Goal: Navigation & Orientation: Understand site structure

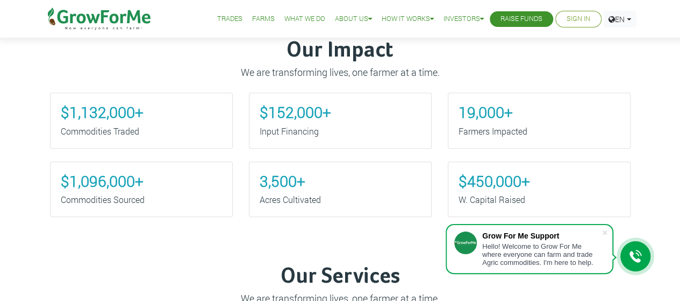
scroll to position [361, 0]
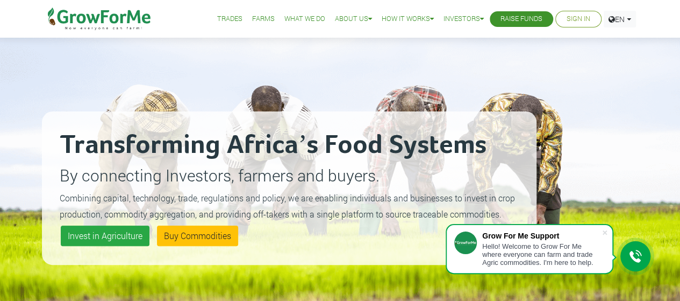
scroll to position [0, 0]
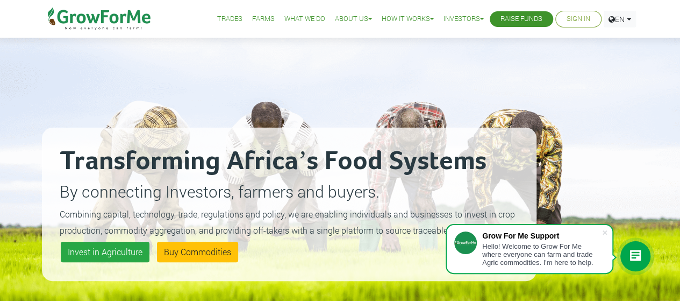
click at [253, 20] on link "Farms" at bounding box center [263, 18] width 23 height 11
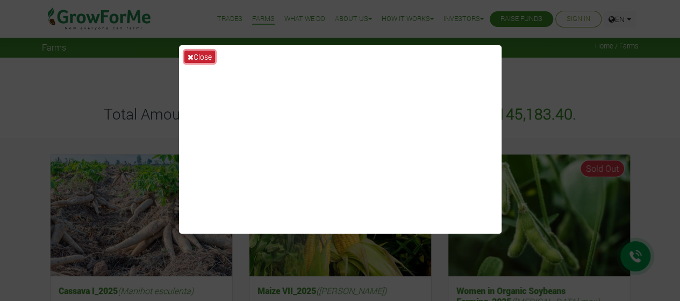
click at [197, 54] on button "Close" at bounding box center [200, 57] width 31 height 12
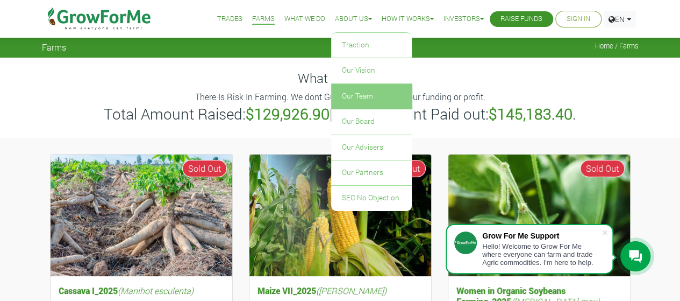
click at [350, 92] on link "Our Team" at bounding box center [371, 96] width 81 height 25
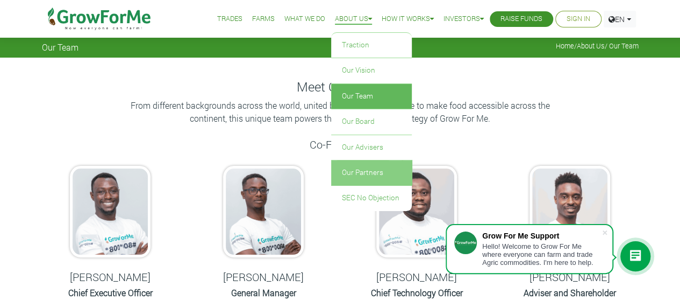
click at [344, 171] on link "Our Partners" at bounding box center [371, 172] width 81 height 25
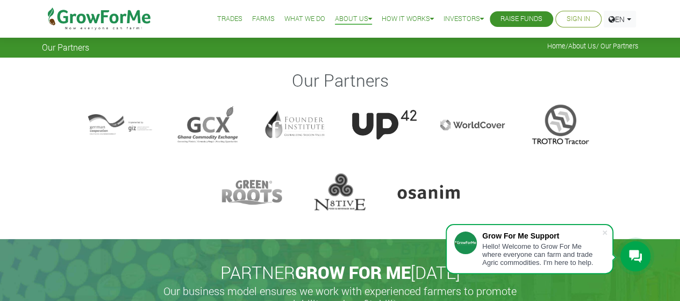
click at [224, 23] on link "Trades" at bounding box center [229, 18] width 25 height 11
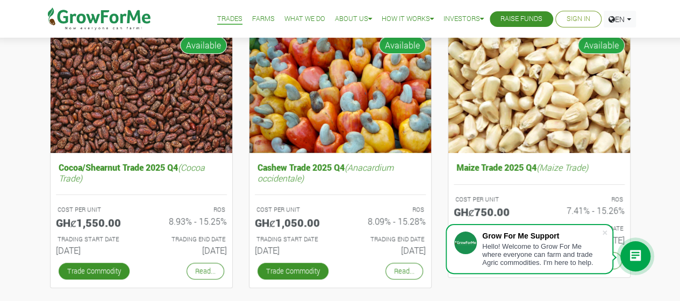
scroll to position [145, 0]
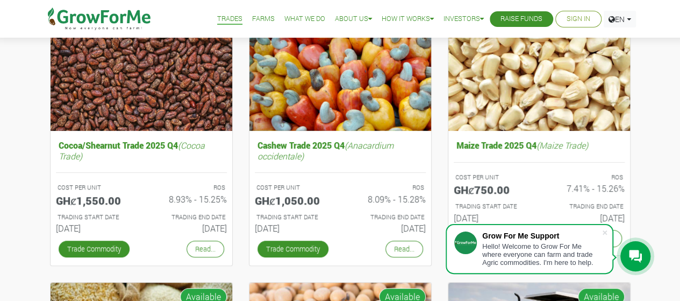
drag, startPoint x: 0, startPoint y: 0, endPoint x: 688, endPoint y: 73, distance: 691.9
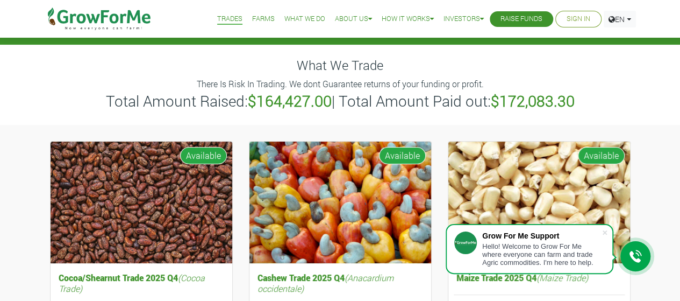
scroll to position [0, 0]
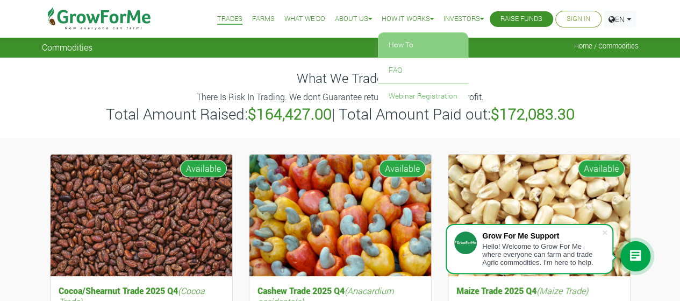
click at [408, 40] on link "How To" at bounding box center [423, 45] width 90 height 25
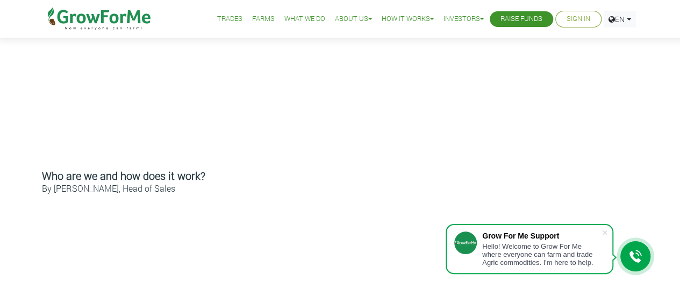
scroll to position [392, 0]
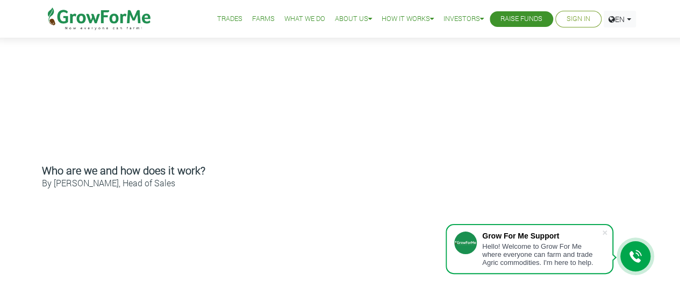
drag, startPoint x: 686, startPoint y: 54, endPoint x: 687, endPoint y: 127, distance: 73.2
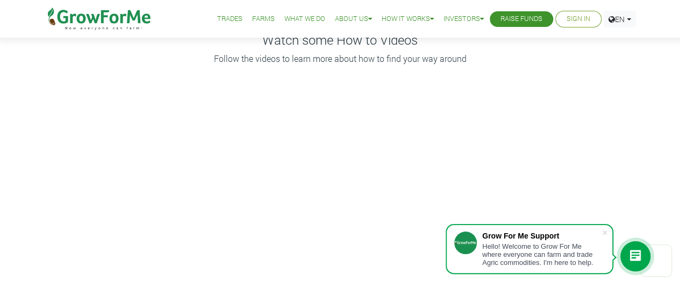
scroll to position [0, 0]
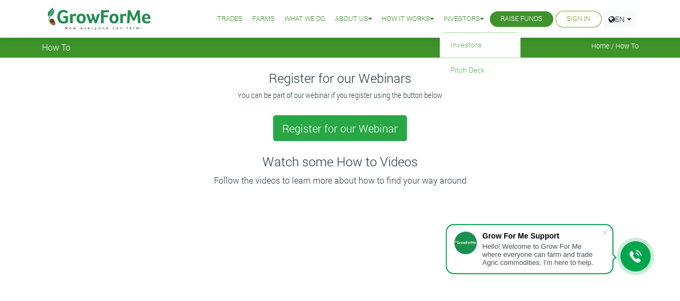
click at [480, 17] on icon at bounding box center [482, 19] width 4 height 7
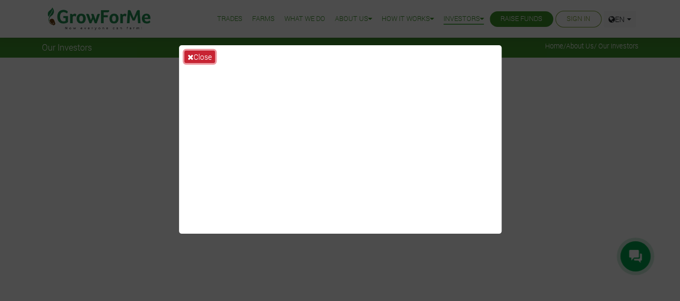
click at [198, 60] on button "Close" at bounding box center [200, 57] width 31 height 12
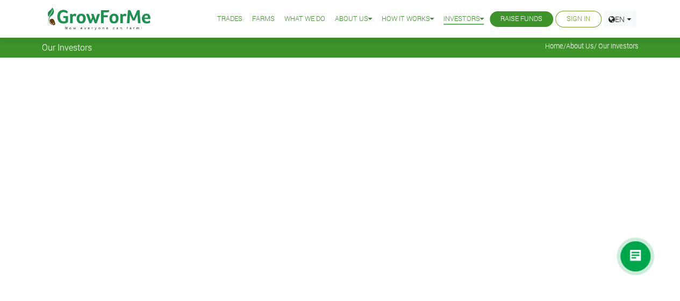
click at [292, 19] on link "What We Do" at bounding box center [305, 18] width 41 height 11
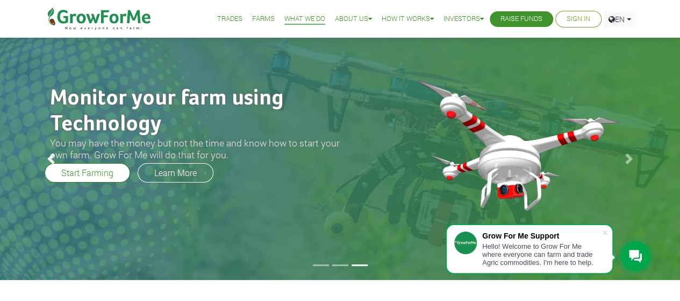
click at [72, 174] on link "Previous" at bounding box center [51, 159] width 102 height 242
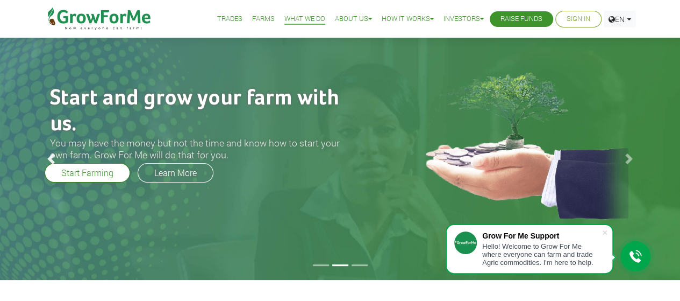
click at [72, 174] on link "Previous" at bounding box center [51, 159] width 102 height 242
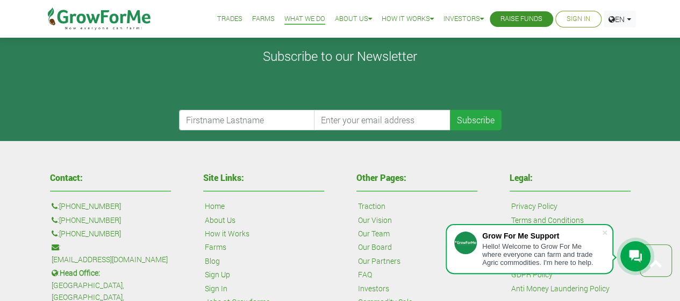
scroll to position [1987, 0]
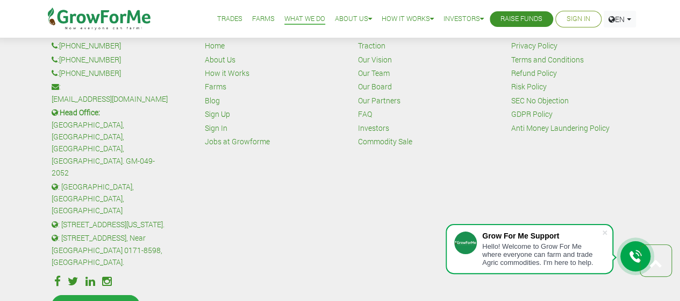
click at [524, 259] on div "Hello! Welcome to Grow For Me where everyone can farm and trade Agric commoditi…" at bounding box center [541, 254] width 119 height 24
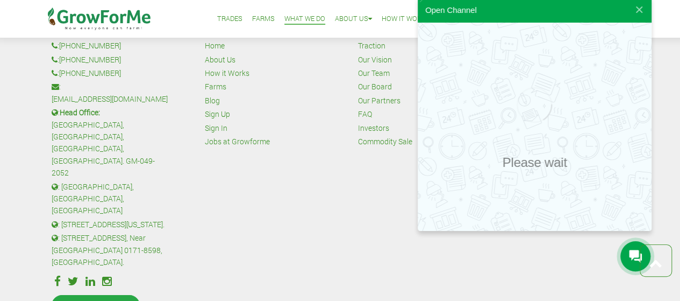
click at [633, 257] on icon at bounding box center [635, 256] width 13 height 13
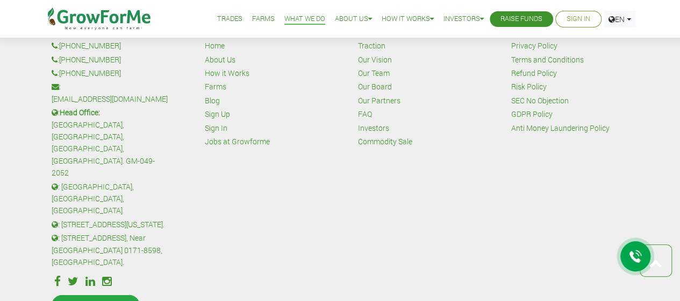
click at [621, 252] on div at bounding box center [636, 256] width 30 height 30
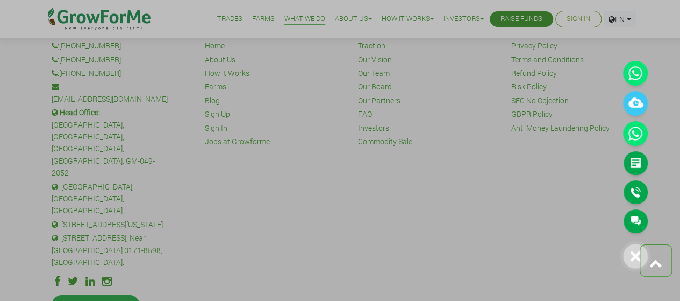
click at [630, 256] on icon at bounding box center [635, 256] width 11 height 11
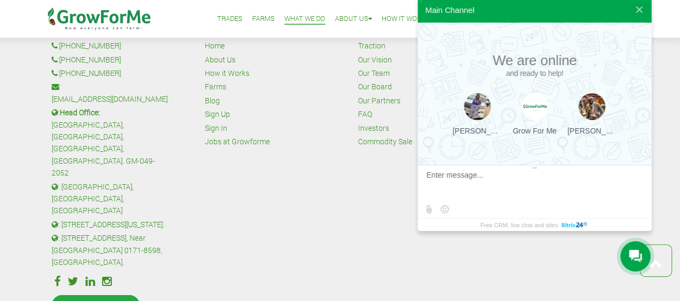
click at [629, 262] on icon at bounding box center [635, 256] width 13 height 13
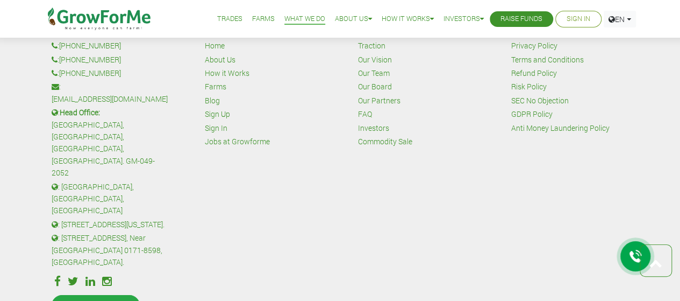
click at [629, 256] on icon at bounding box center [635, 256] width 13 height 13
